Goal: Task Accomplishment & Management: Use online tool/utility

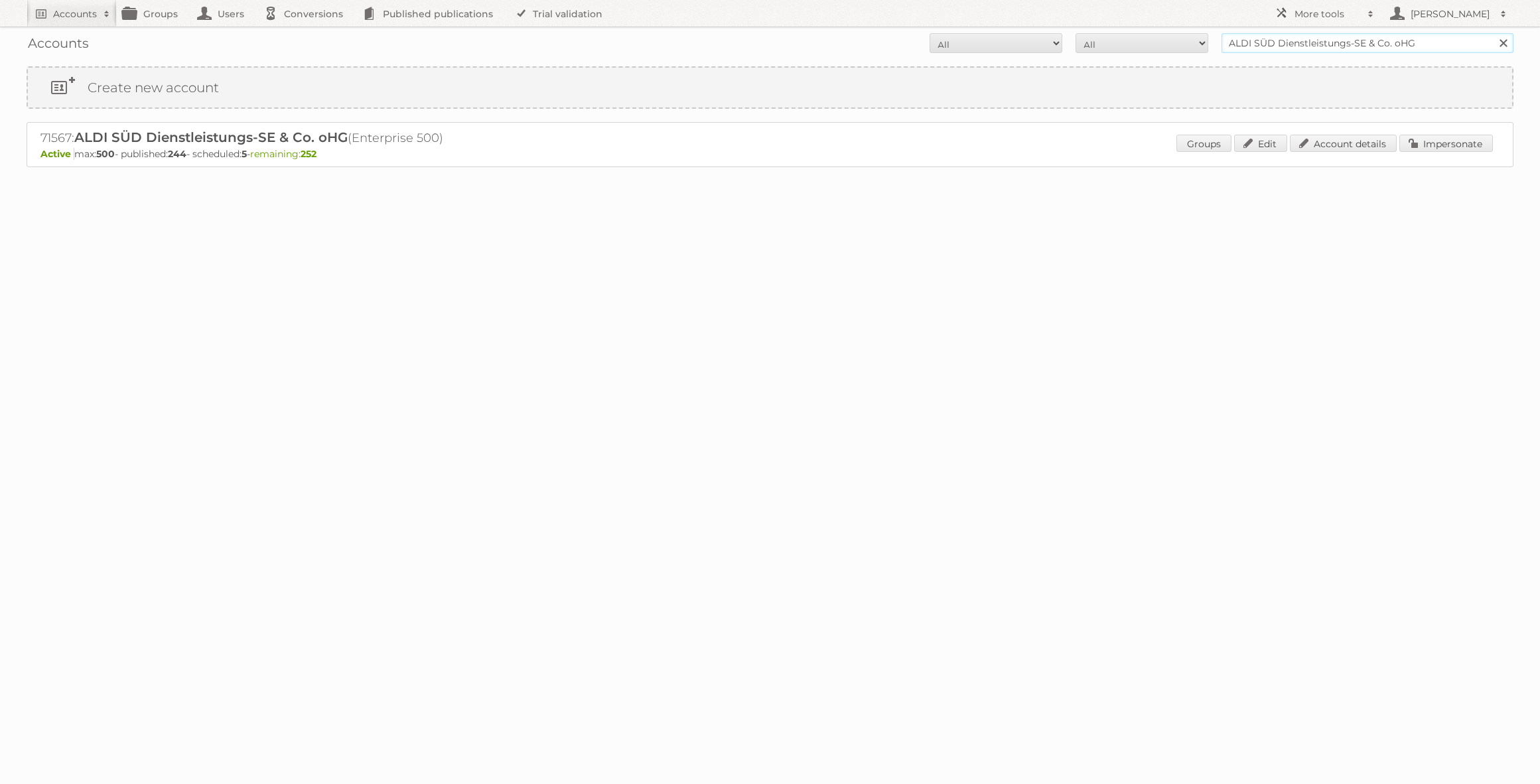
click at [1249, 36] on input "ALDI SÜD Dienstleistungs-SE & Co. oHG" at bounding box center [1367, 43] width 292 height 20
type input "zooplus"
click at [1493, 33] on input "Search" at bounding box center [1503, 43] width 20 height 20
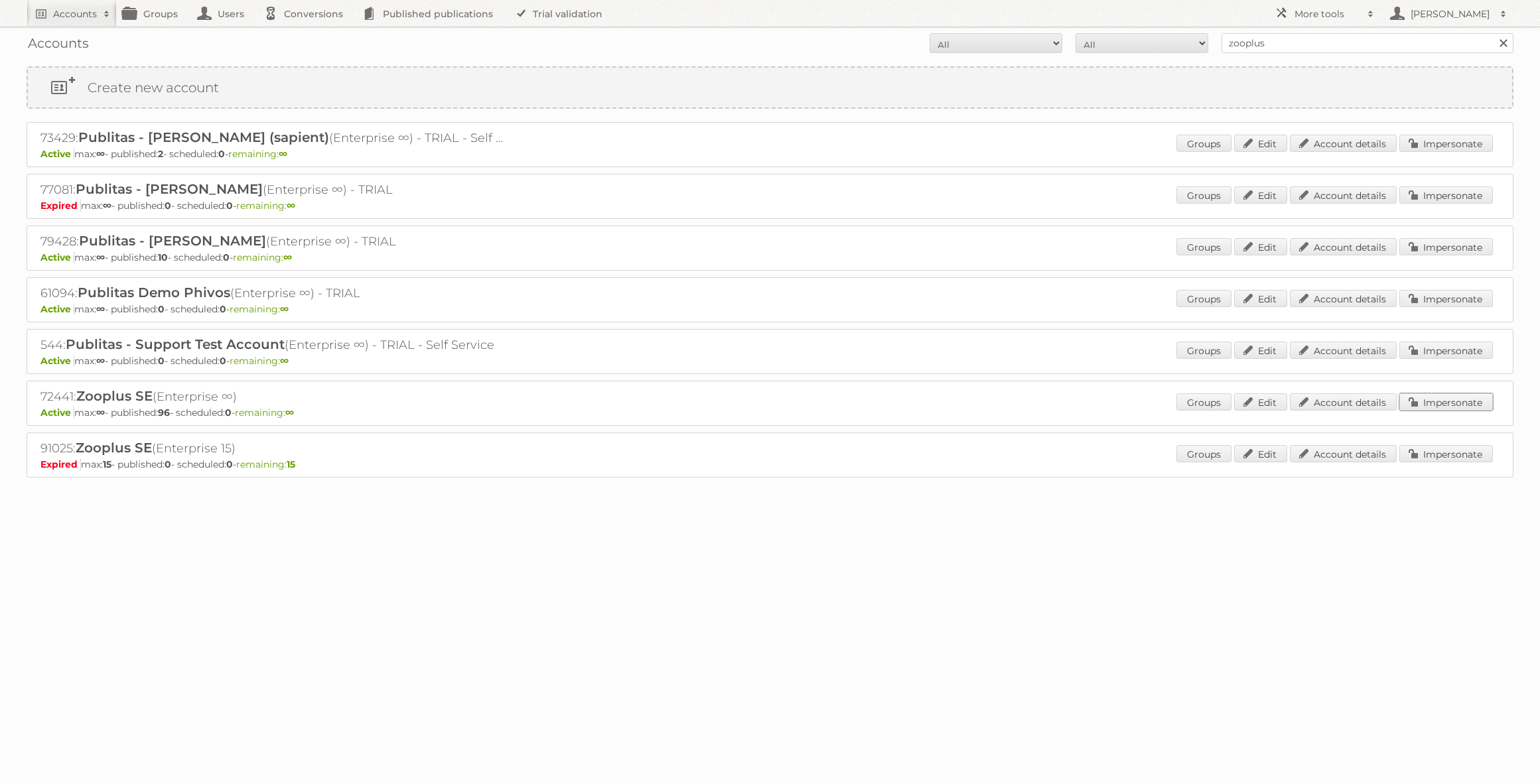
click at [1419, 399] on link "Impersonate" at bounding box center [1446, 401] width 93 height 17
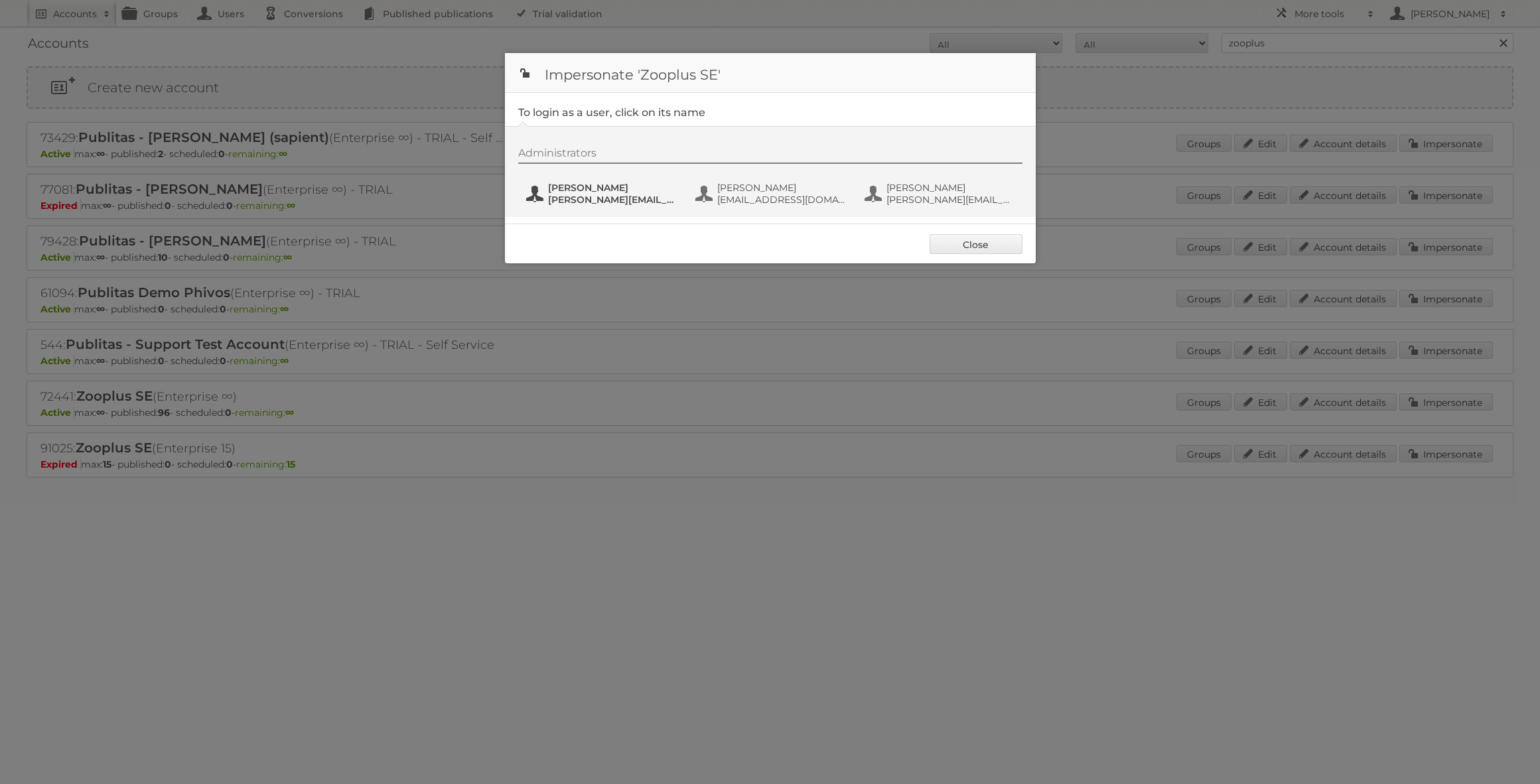
click at [621, 187] on span "[PERSON_NAME]" at bounding box center [612, 187] width 129 height 12
